Goal: Task Accomplishment & Management: Manage account settings

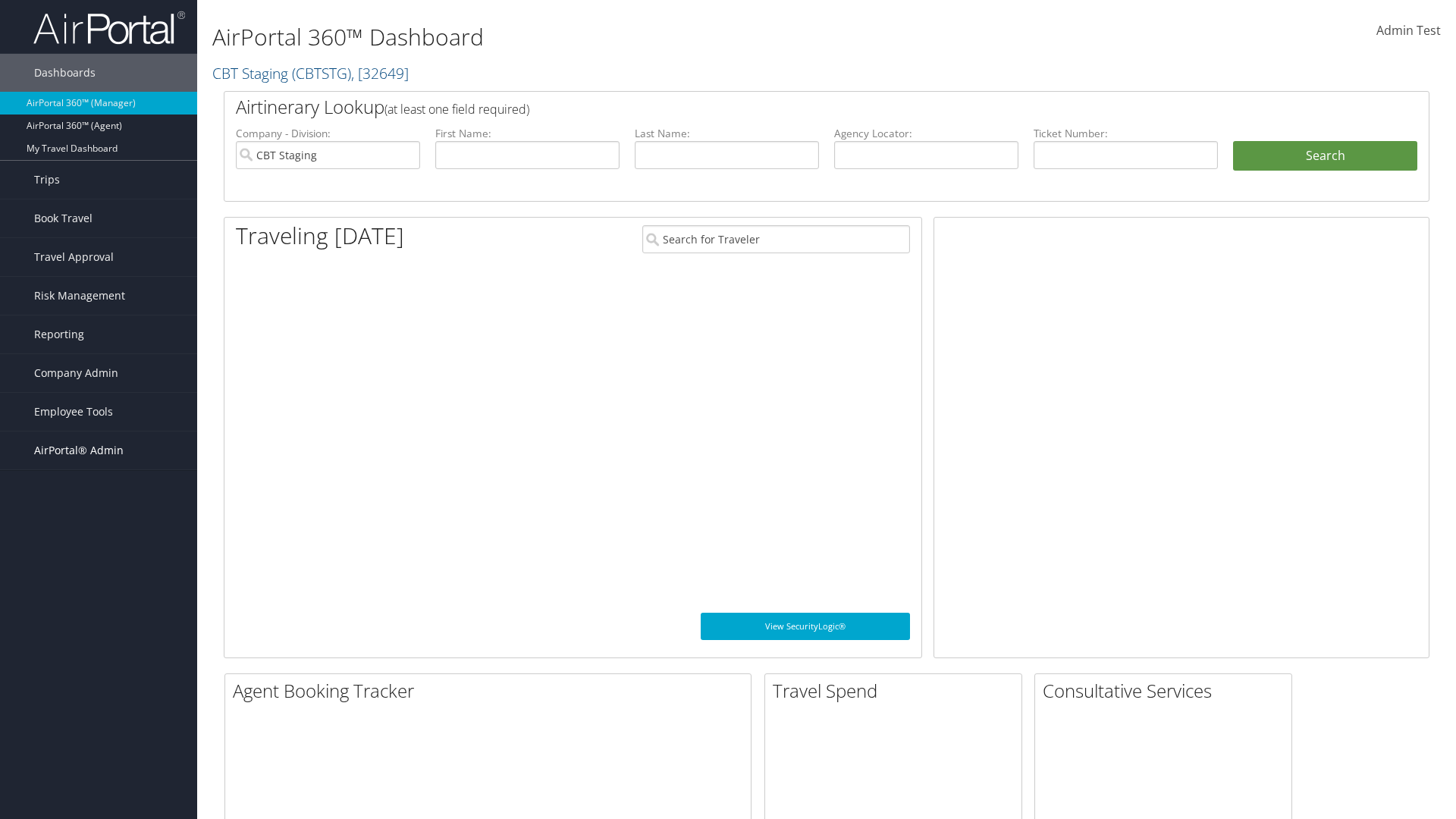
click at [99, 451] on span "AirPortal® Admin" at bounding box center [78, 451] width 89 height 38
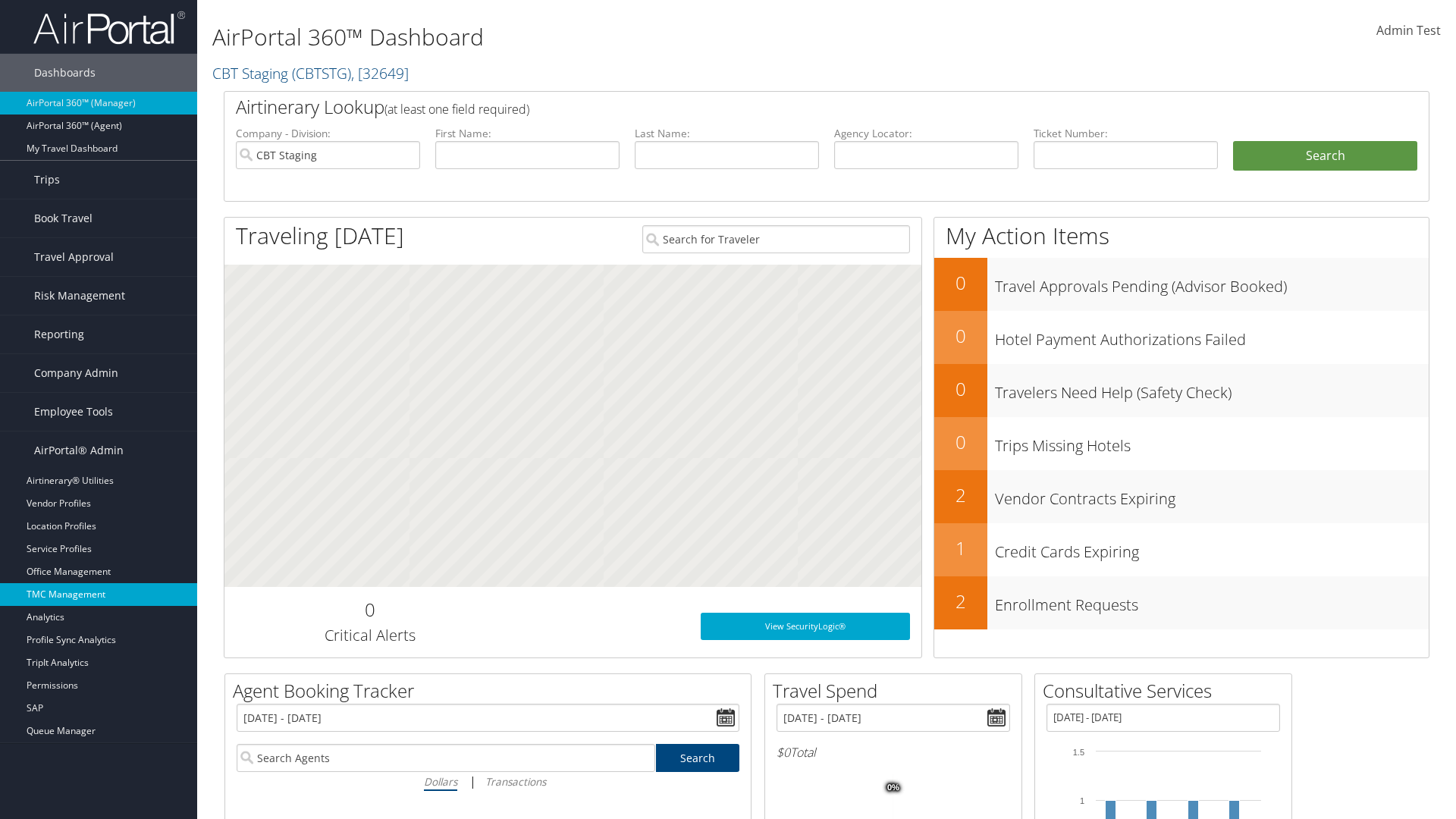
click at [99, 595] on link "TMC Management" at bounding box center [98, 595] width 197 height 23
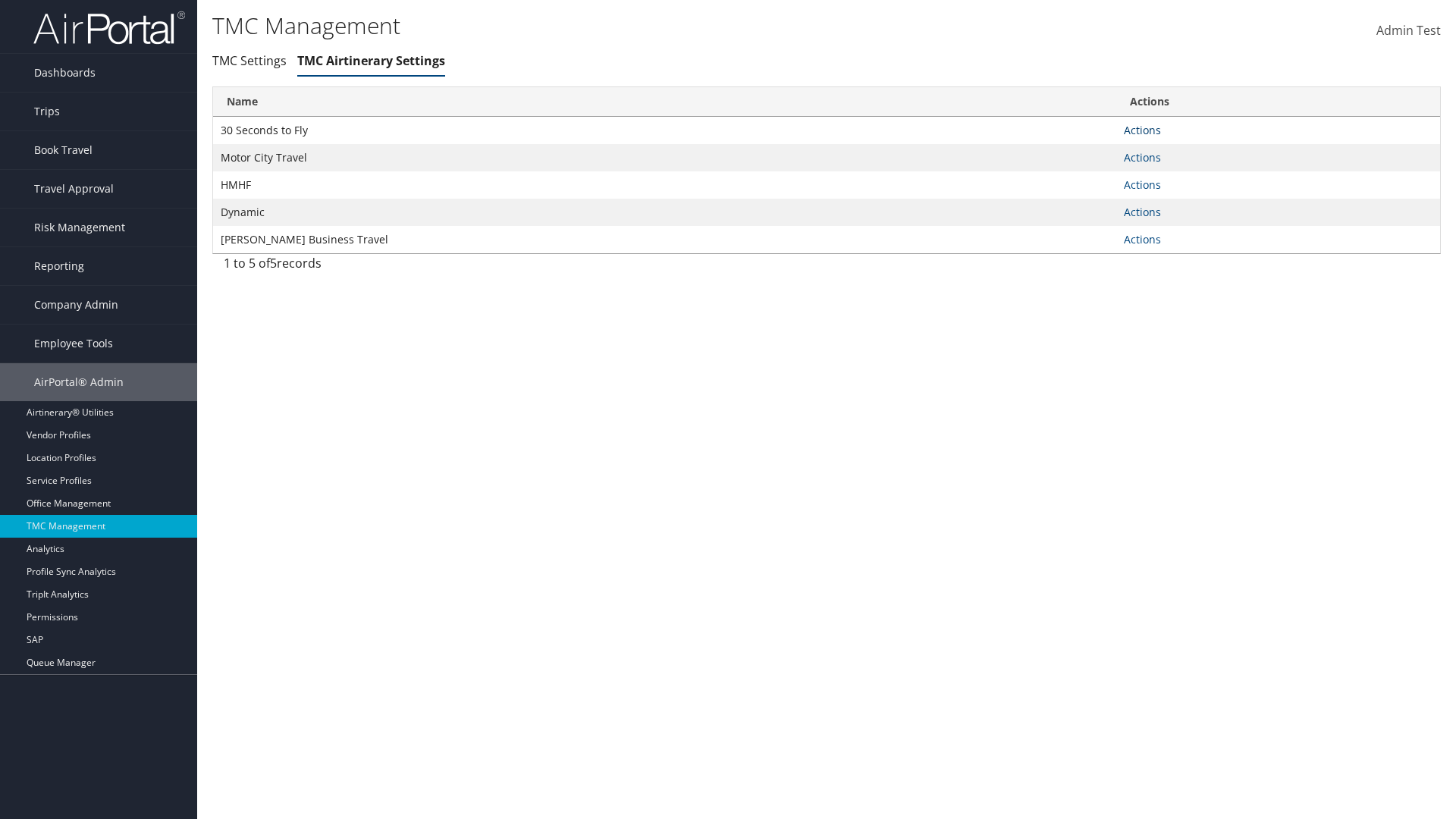
click at [1142, 130] on link "Actions" at bounding box center [1142, 130] width 37 height 14
click at [1086, 204] on link "Manage Air notes" at bounding box center [1087, 204] width 140 height 26
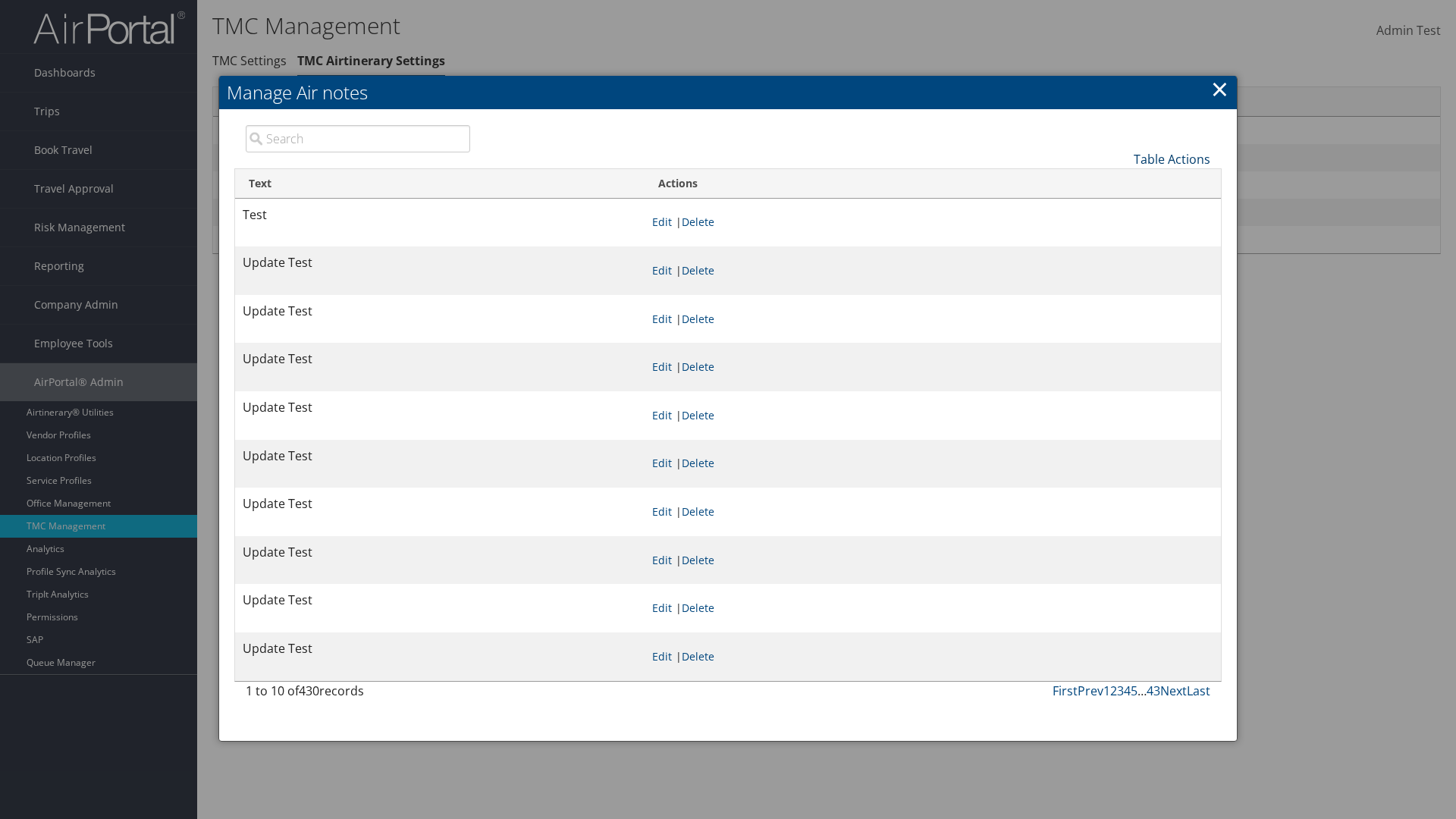
click at [1171, 159] on link "Table Actions" at bounding box center [1172, 159] width 77 height 17
click at [1121, 182] on link "New Record" at bounding box center [1121, 182] width 199 height 26
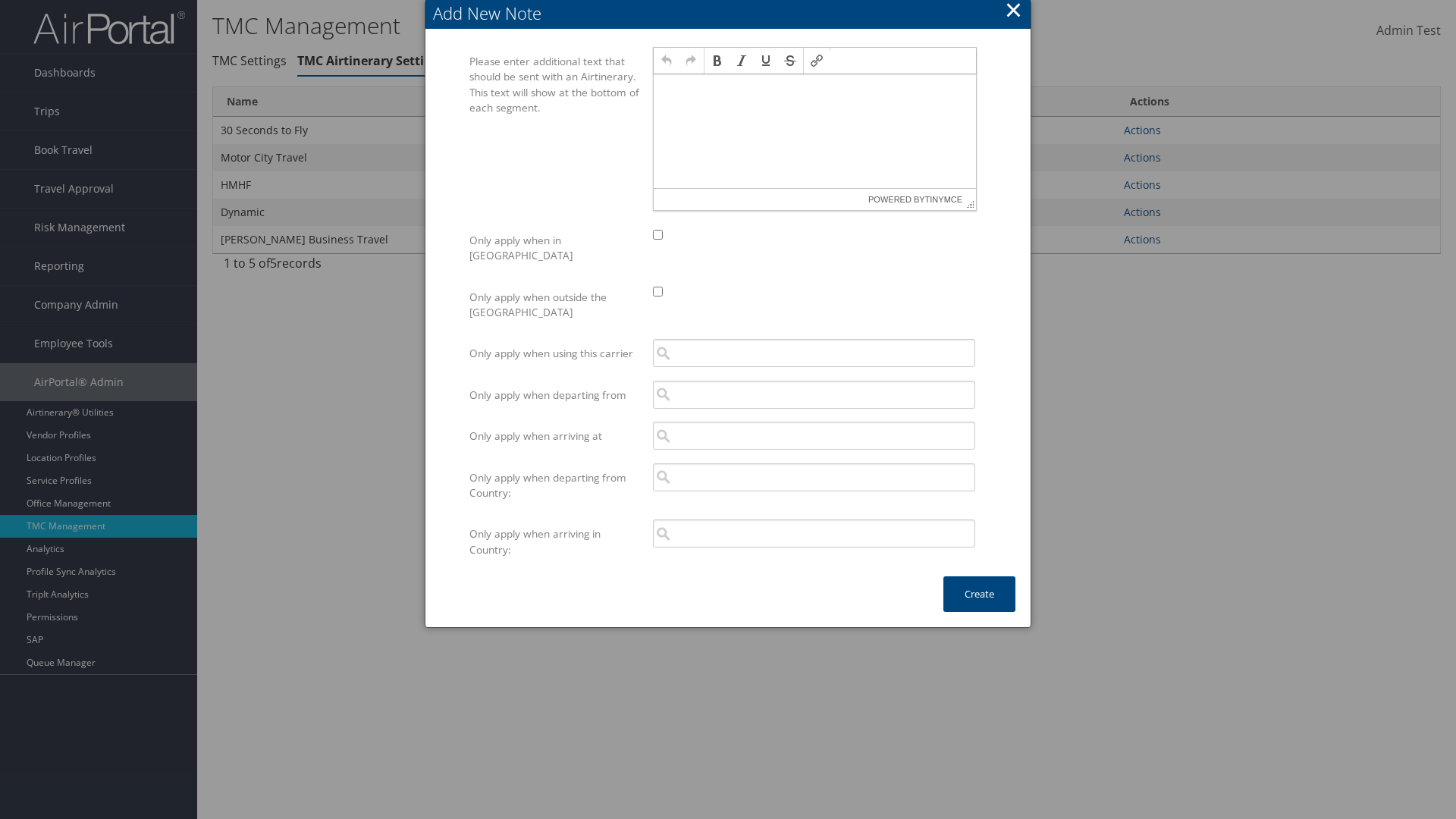
click at [814, 88] on p at bounding box center [815, 89] width 310 height 12
click at [979, 579] on button "Create" at bounding box center [980, 595] width 72 height 36
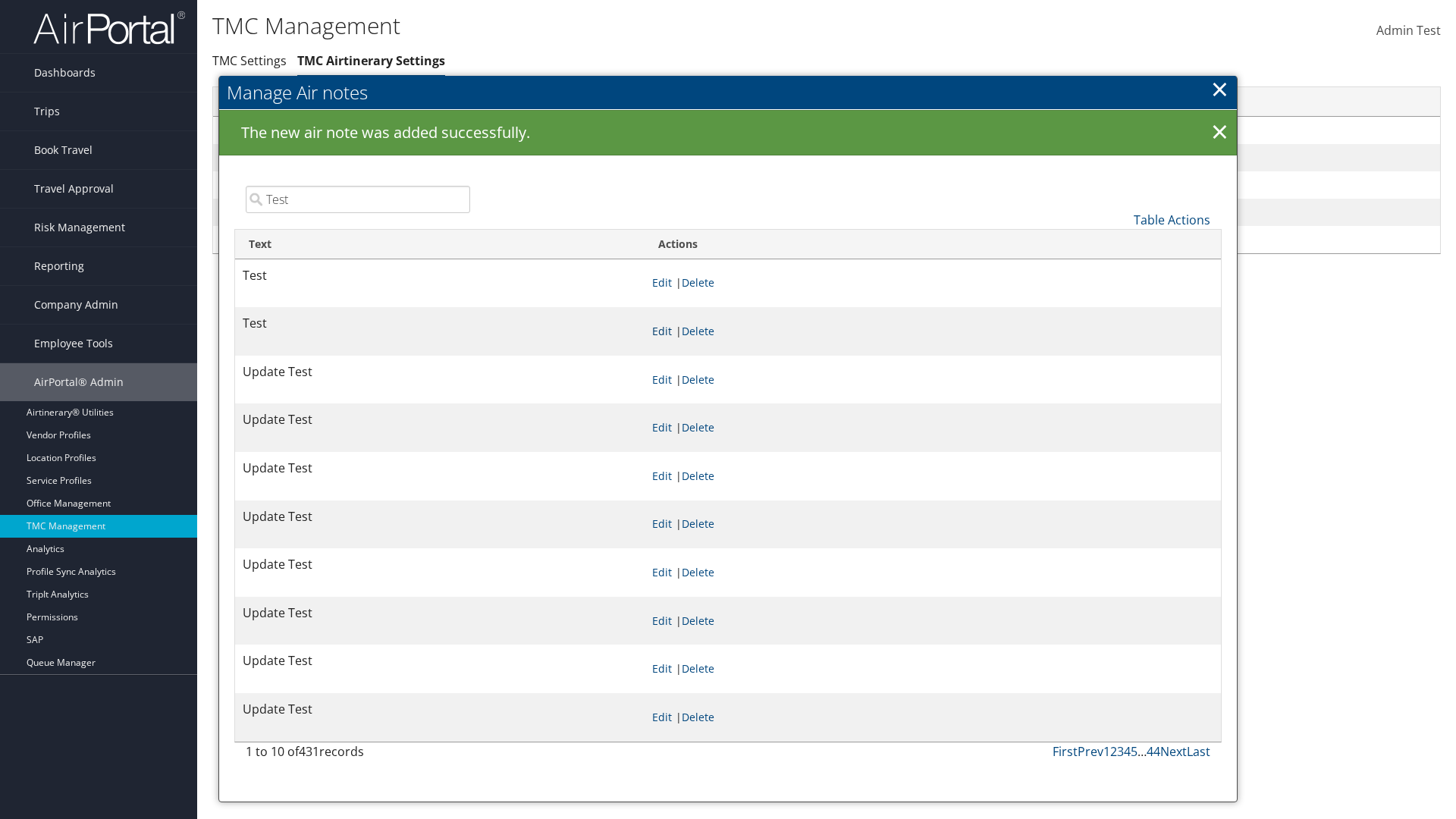
type input "Test"
click at [672, 331] on link "Edit" at bounding box center [662, 331] width 20 height 14
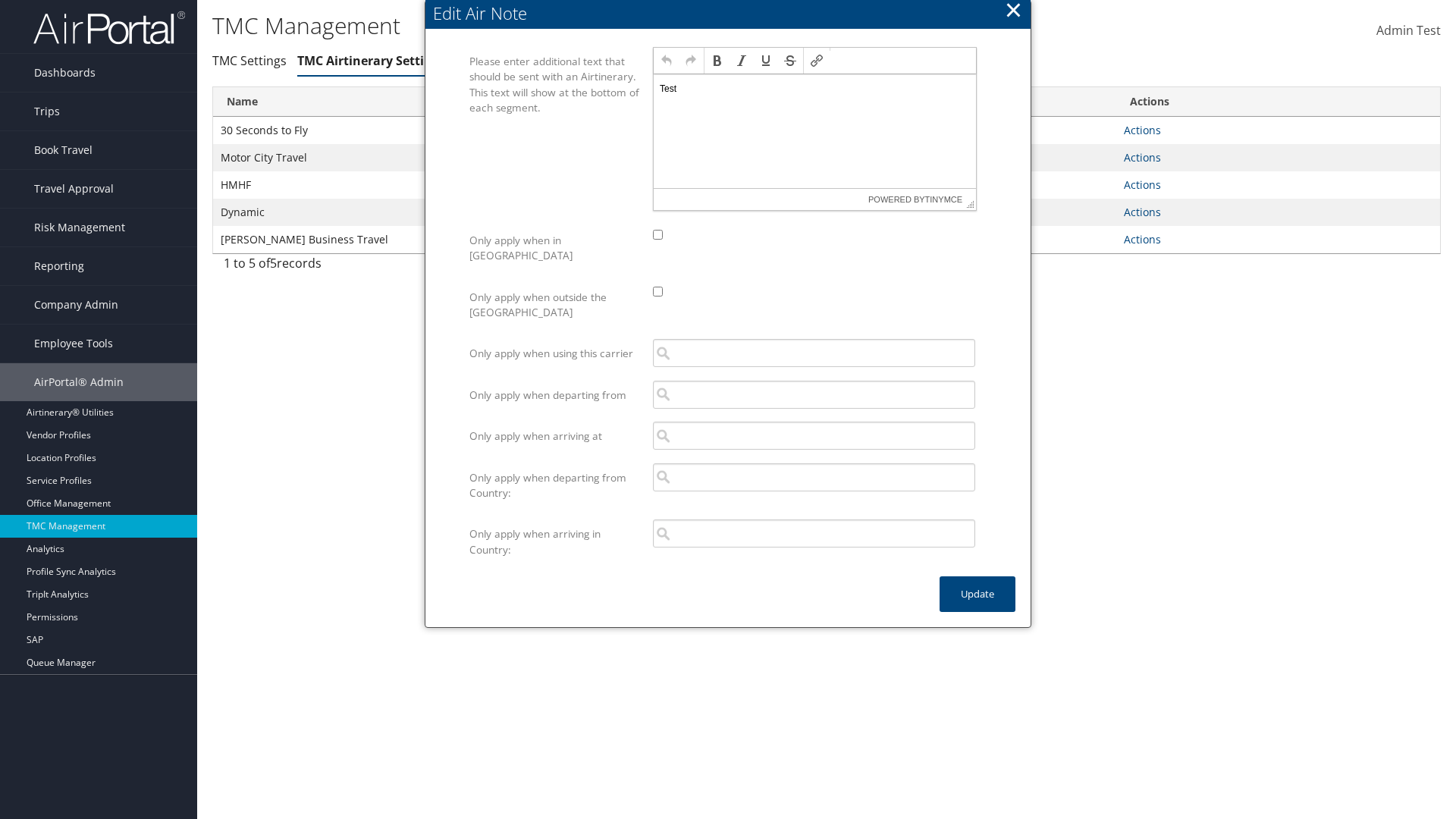
click at [814, 88] on p "Test" at bounding box center [815, 89] width 310 height 12
click at [978, 579] on button "Update" at bounding box center [977, 595] width 76 height 36
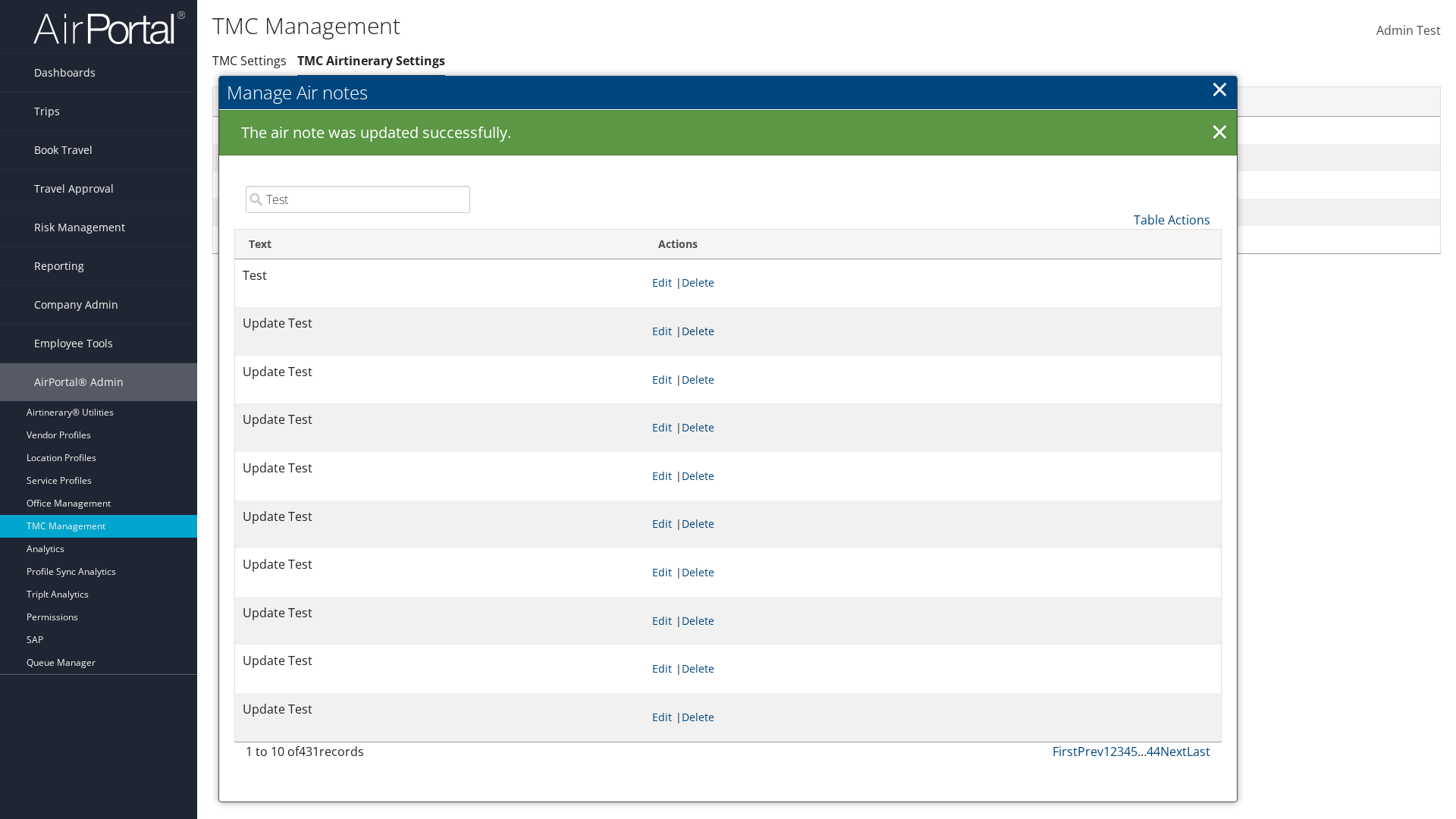
click at [715, 324] on link "Delete" at bounding box center [698, 331] width 32 height 14
